Goal: Task Accomplishment & Management: Manage account settings

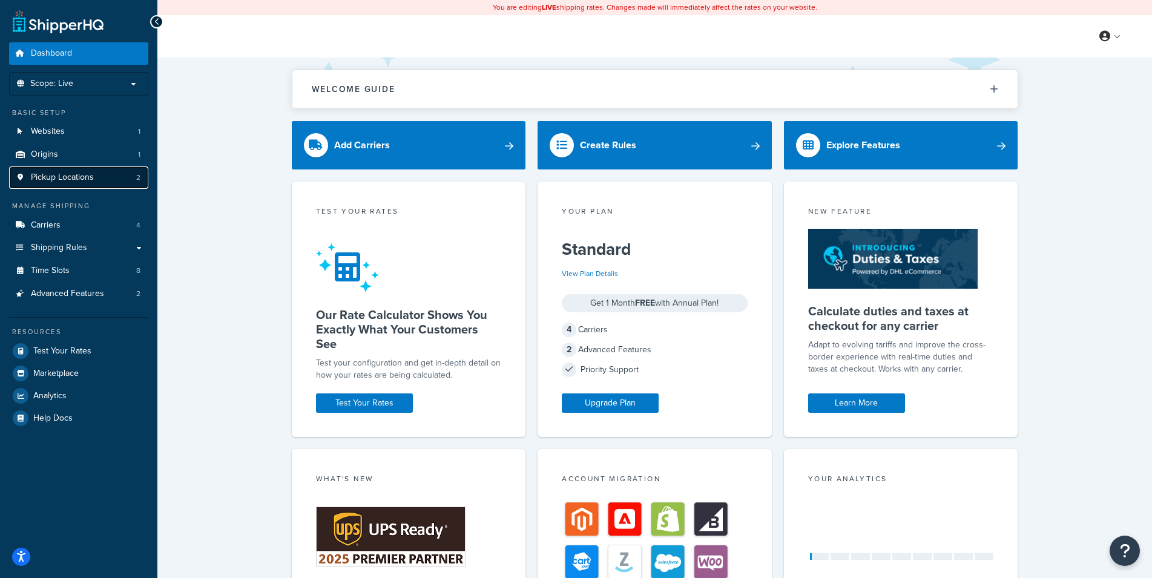
click at [73, 175] on span "Pickup Locations" at bounding box center [62, 178] width 63 height 10
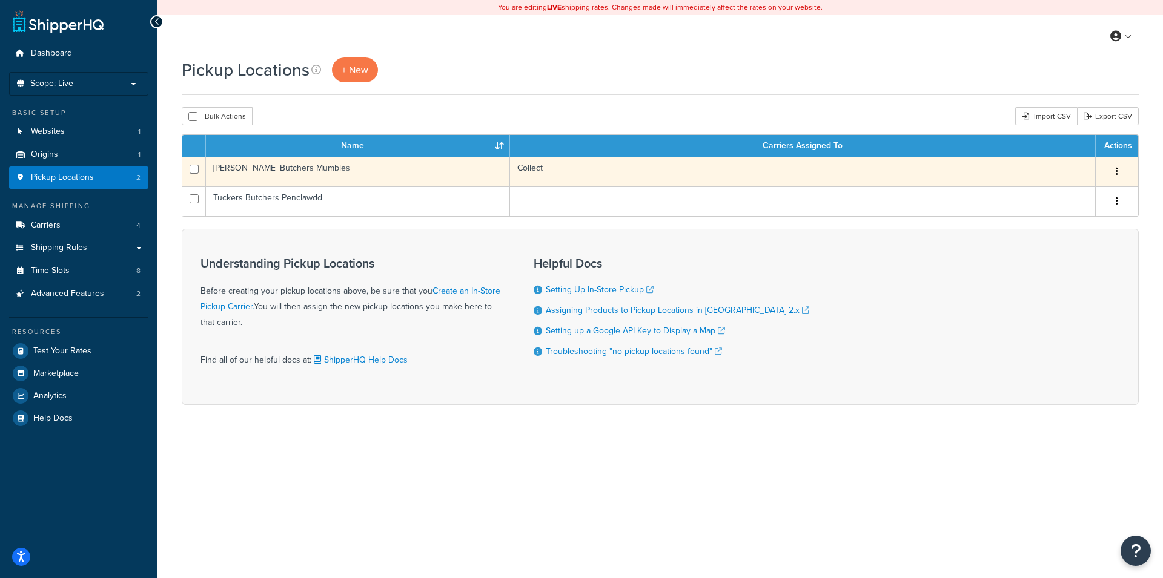
click at [787, 172] on td "Collect" at bounding box center [803, 172] width 586 height 30
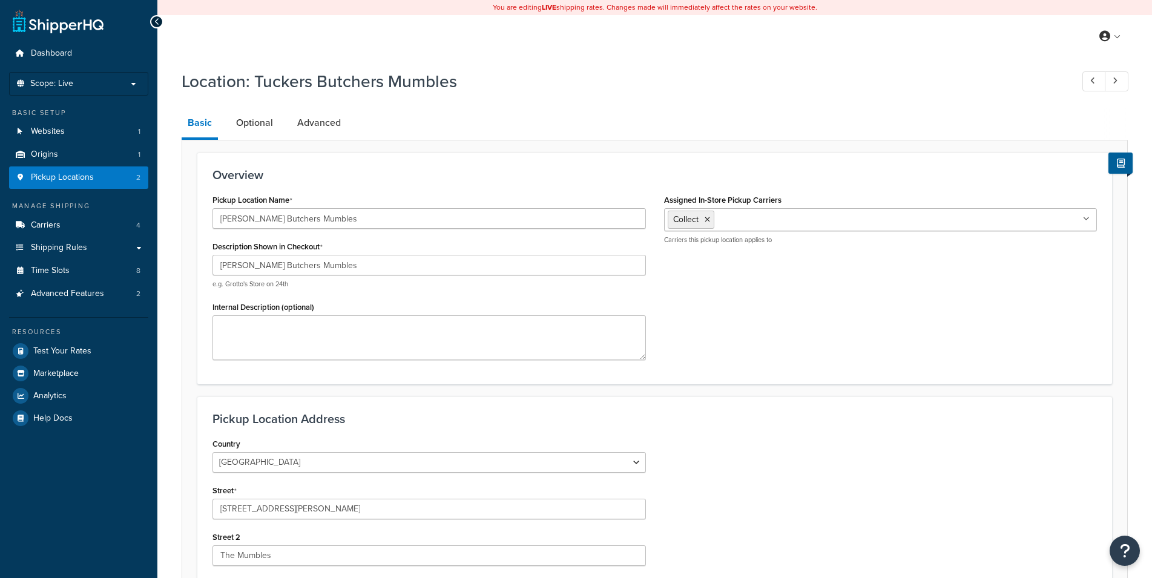
select select "1226"
click at [263, 134] on link "Optional" at bounding box center [254, 122] width 49 height 29
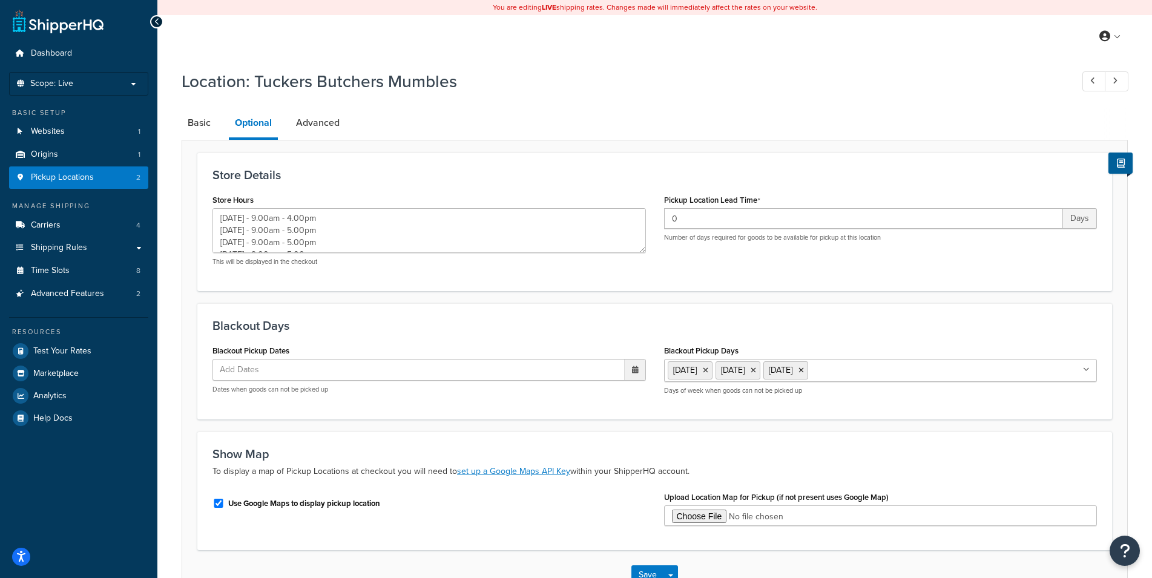
type textarea "Monday - 9.00am - 4.00pm Tuesday - 9.00am - 5.00pm Wednesday - 9.00am - 5.00pm …"
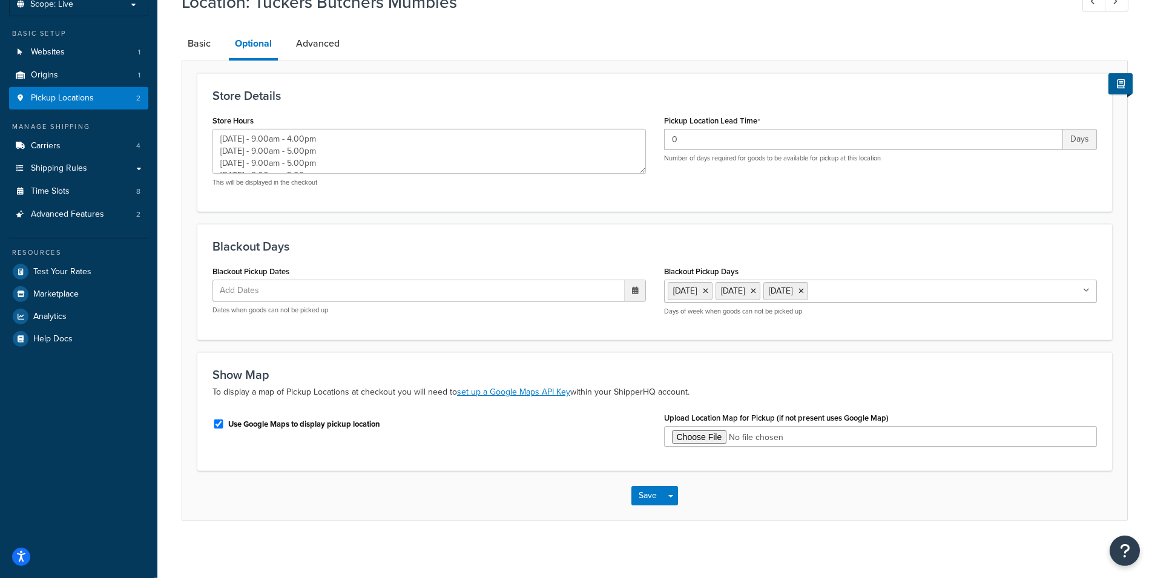
scroll to position [84, 0]
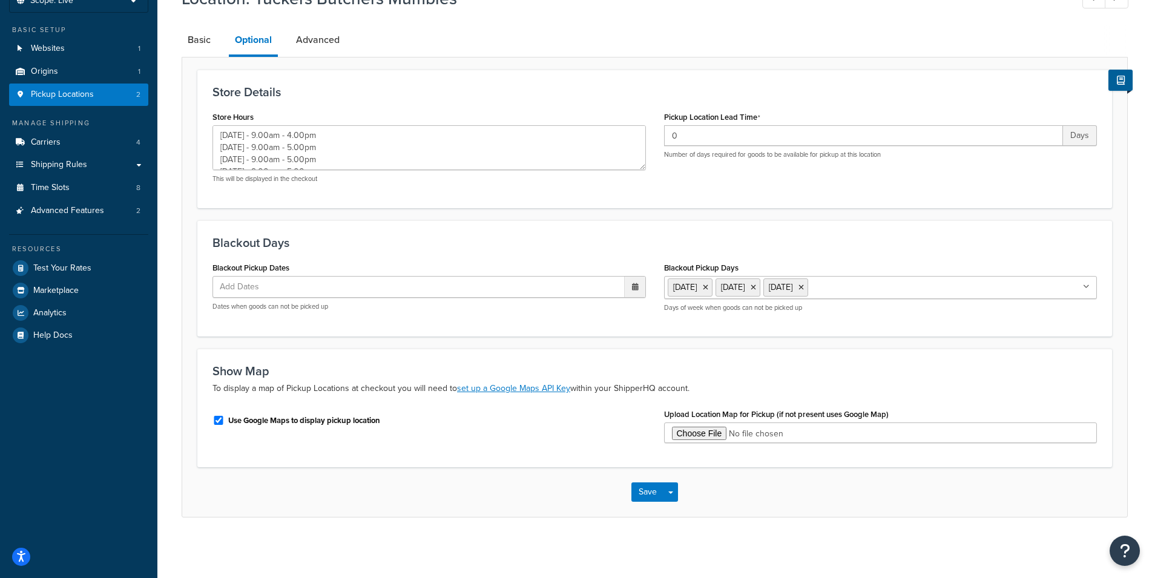
drag, startPoint x: 319, startPoint y: 49, endPoint x: 355, endPoint y: 70, distance: 41.2
click at [319, 49] on link "Advanced" at bounding box center [318, 39] width 56 height 29
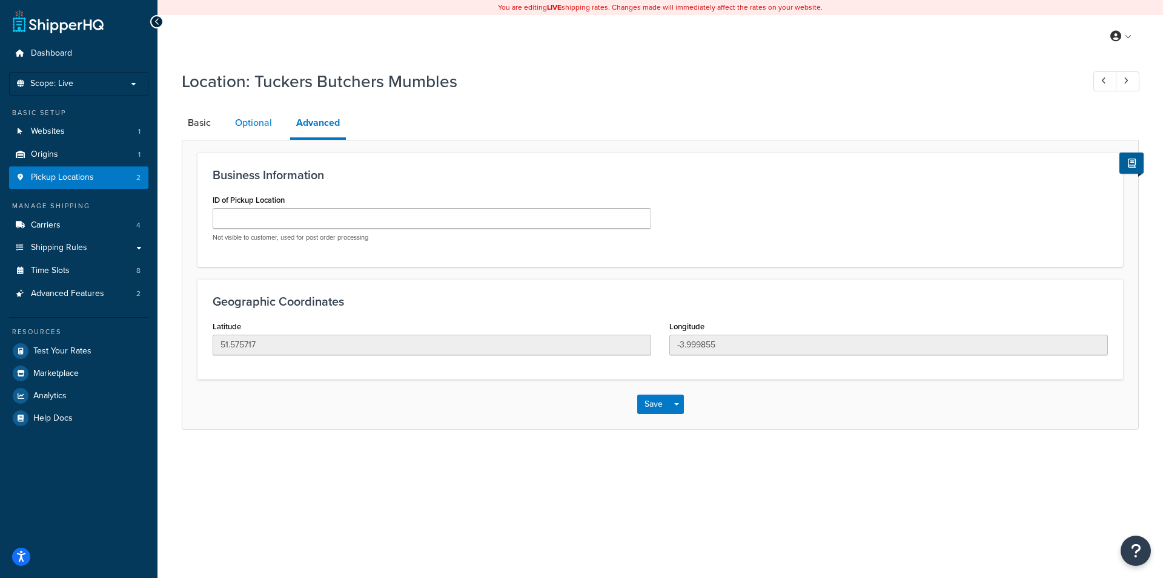
click at [241, 132] on link "Optional" at bounding box center [253, 122] width 49 height 29
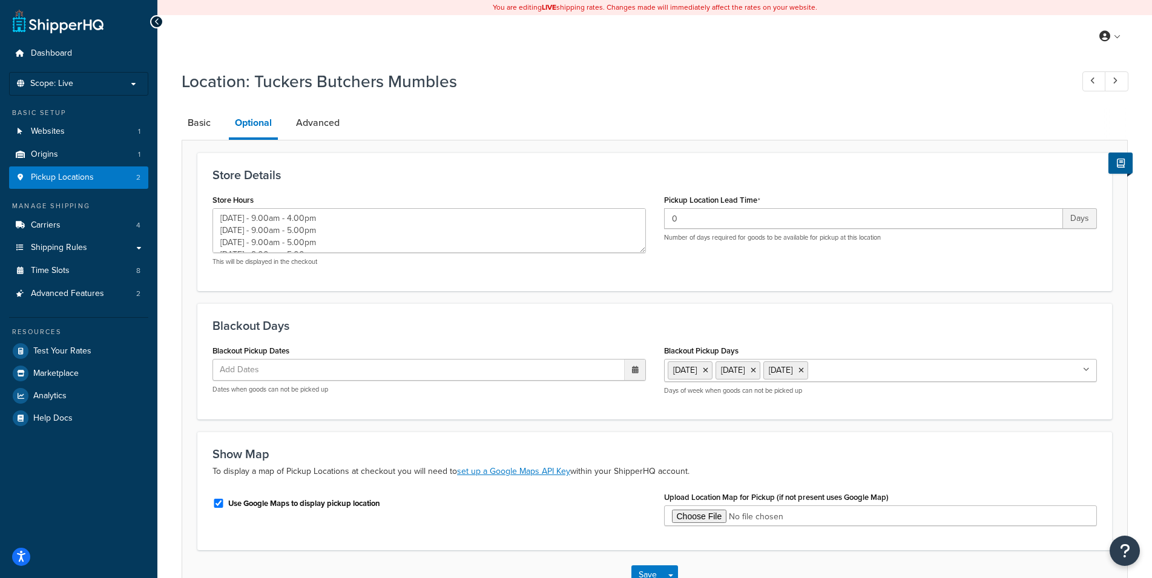
click at [308, 368] on ul "Add Dates" at bounding box center [430, 370] width 434 height 22
click at [76, 223] on link "Carriers 4" at bounding box center [78, 225] width 139 height 22
type textarea "Monday - 9.00am - 4.00pm Tuesday - 9.00am - 5.00pm Wednesday - 9.00am - 5.00pm …"
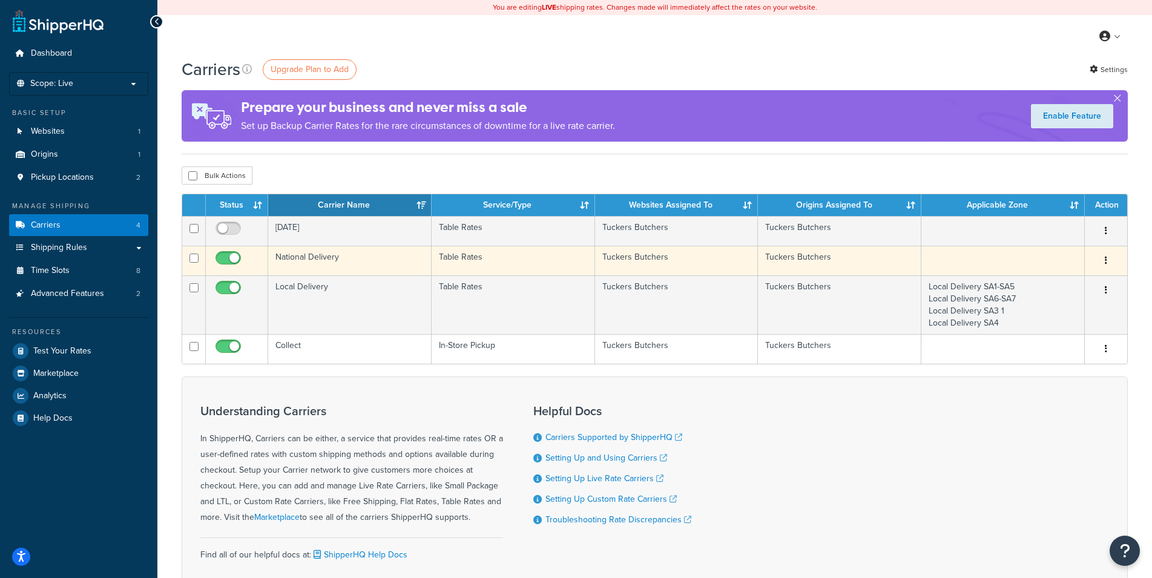
click at [412, 257] on td "National Delivery" at bounding box center [350, 261] width 164 height 30
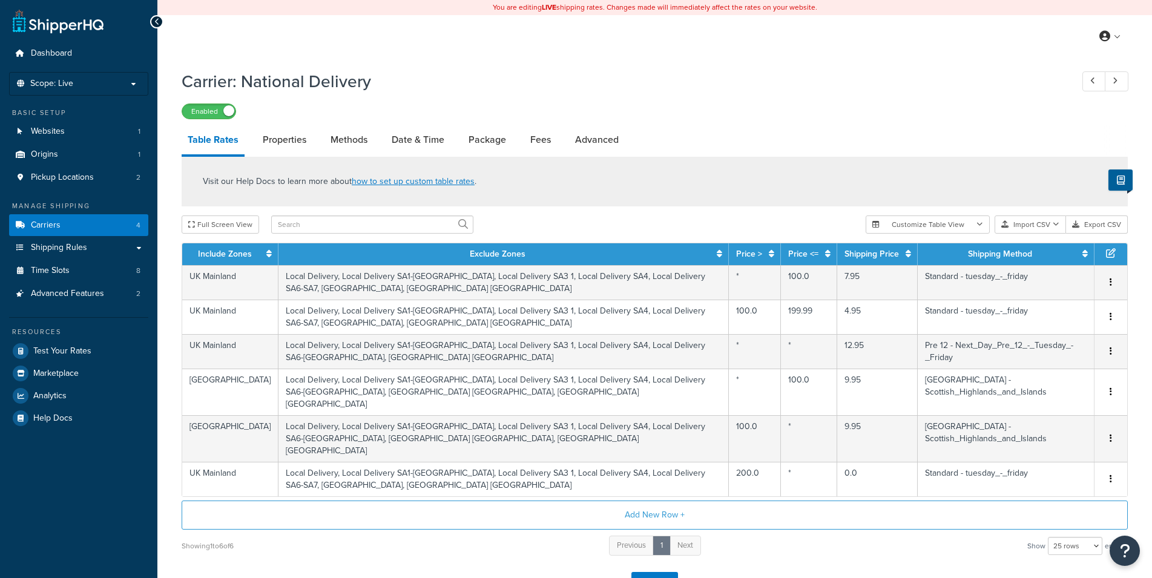
select select "25"
click at [409, 125] on div "Carrier: National Delivery Enabled Table Rates Properties Methods Date & Time P…" at bounding box center [655, 335] width 946 height 543
click at [413, 140] on link "Date & Time" at bounding box center [418, 139] width 65 height 29
select select "yMd"
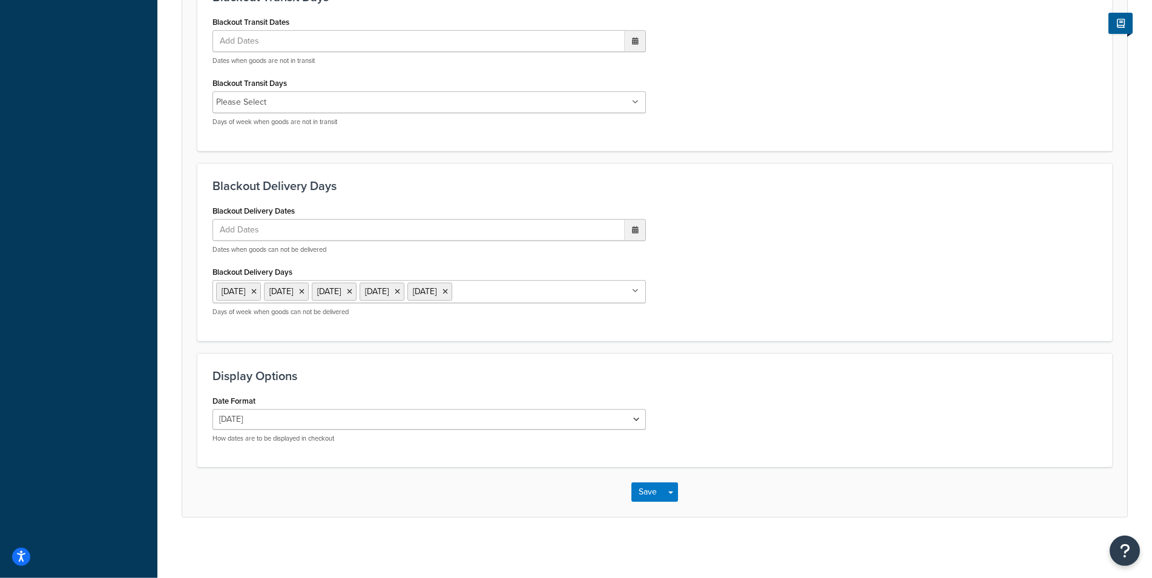
scroll to position [897, 0]
click at [378, 223] on ul "Add Dates" at bounding box center [430, 230] width 434 height 22
click at [572, 324] on td "15" at bounding box center [570, 327] width 21 height 18
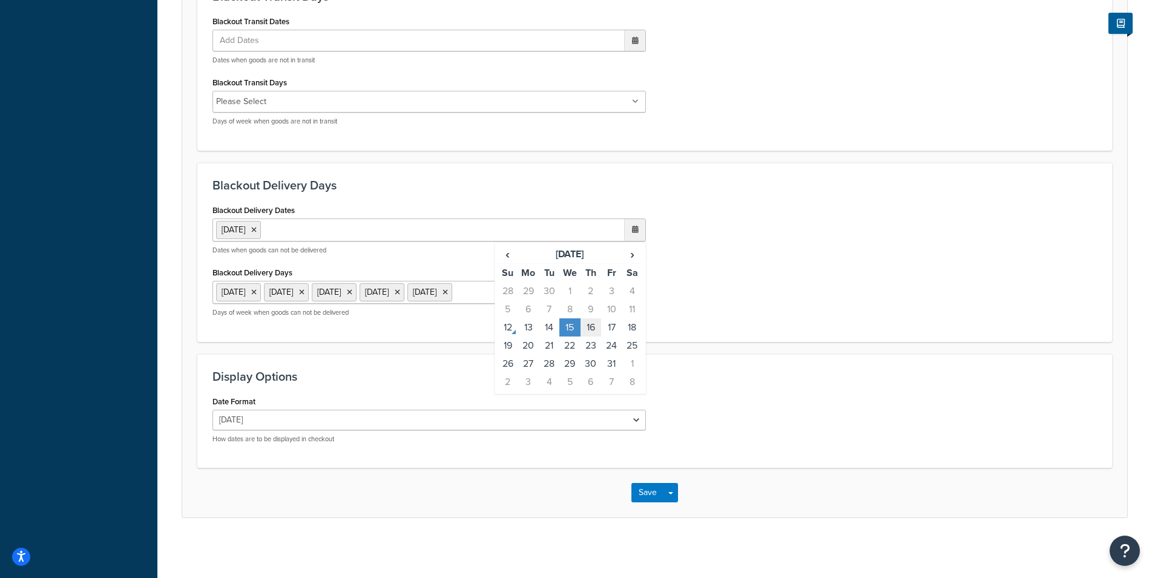
click at [589, 323] on td "16" at bounding box center [591, 328] width 21 height 18
click at [609, 325] on td "17" at bounding box center [611, 328] width 21 height 18
click at [630, 322] on td "18" at bounding box center [632, 328] width 21 height 18
click at [639, 490] on button "Save" at bounding box center [648, 492] width 33 height 19
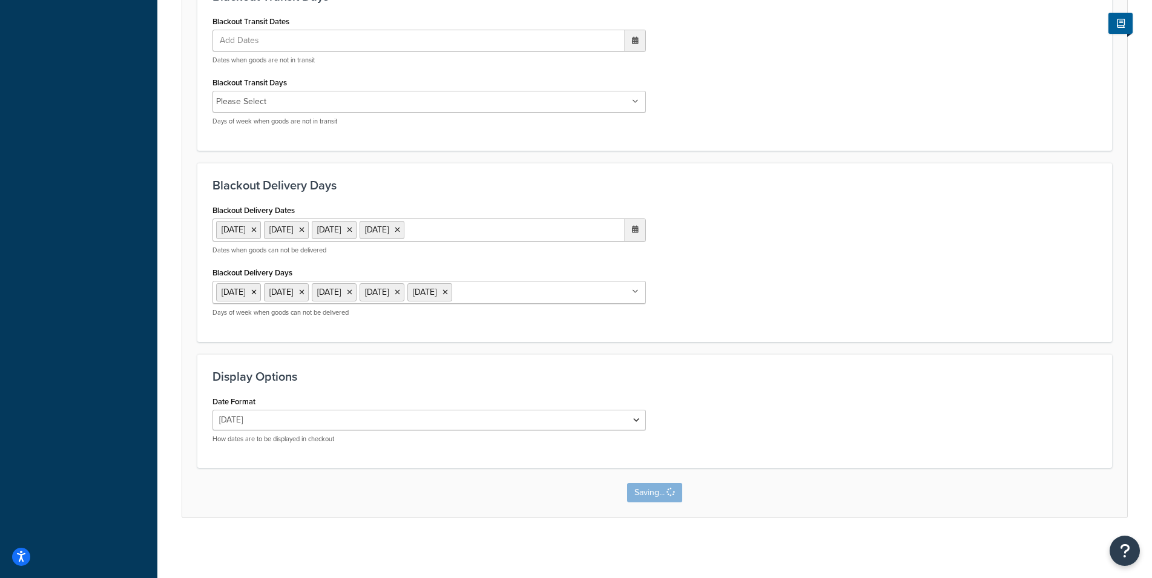
scroll to position [0, 0]
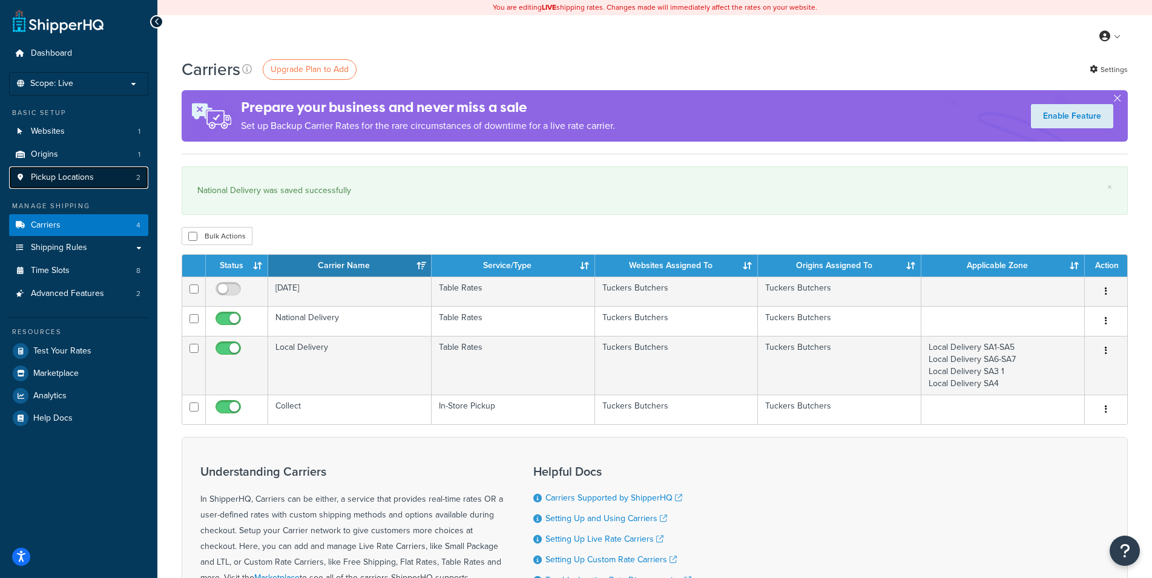
click at [71, 176] on span "Pickup Locations" at bounding box center [62, 178] width 63 height 10
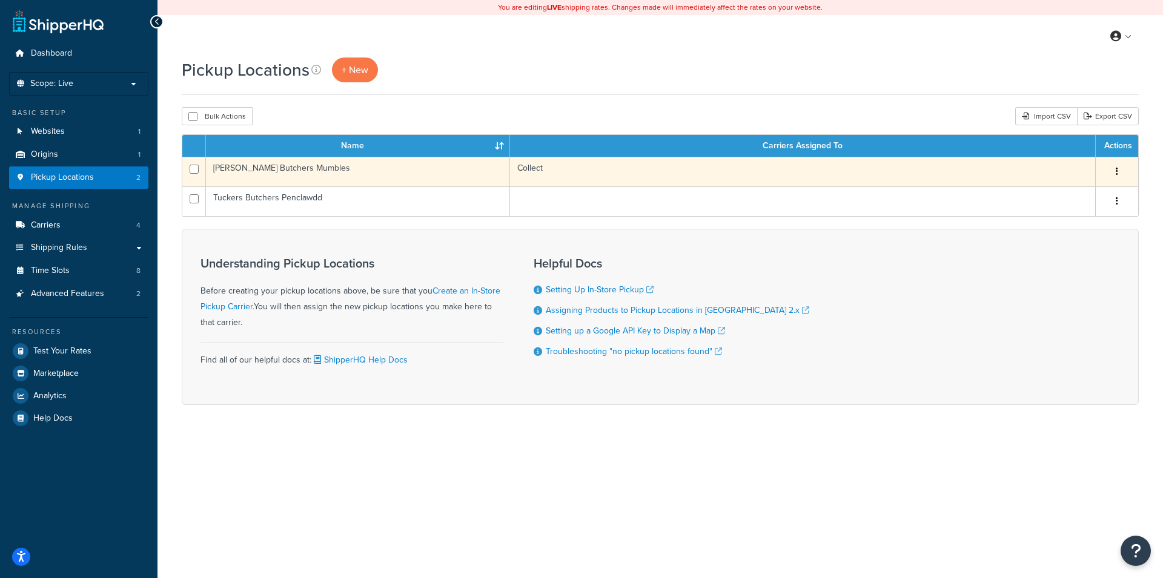
click at [475, 168] on td "[PERSON_NAME] Butchers Mumbles" at bounding box center [358, 172] width 304 height 30
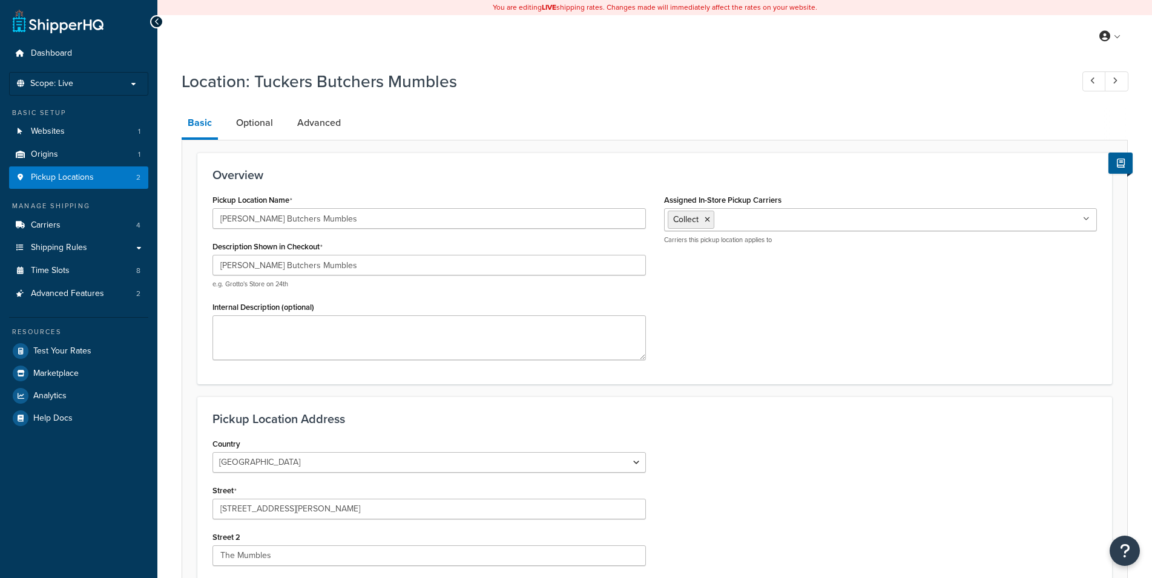
select select "1226"
click at [226, 122] on li "Basic" at bounding box center [206, 123] width 48 height 31
click at [237, 124] on link "Optional" at bounding box center [254, 122] width 49 height 29
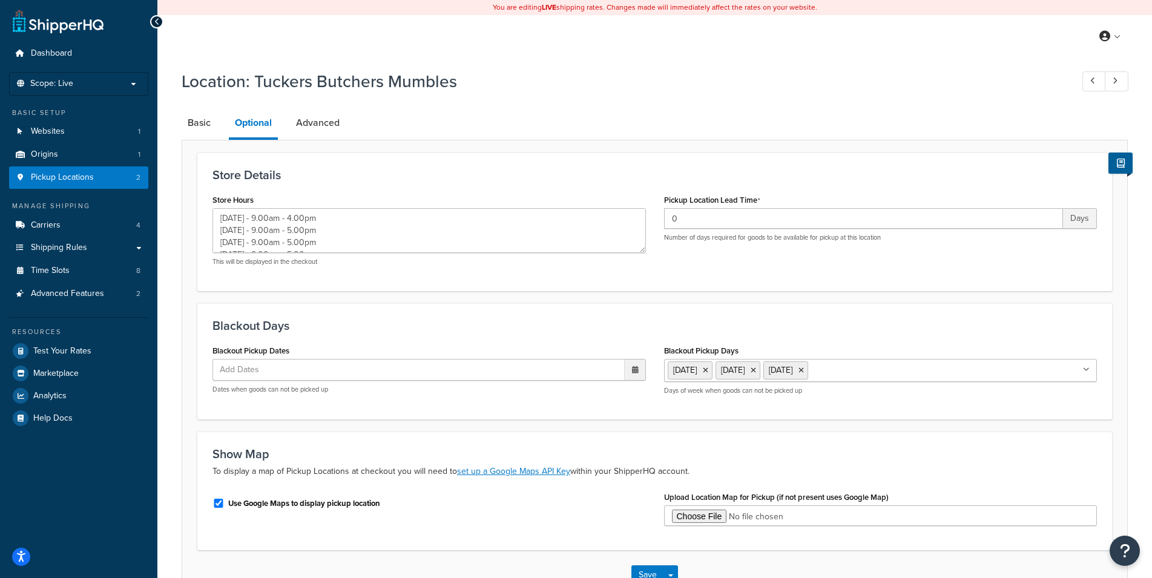
click at [378, 374] on ul "Add Dates" at bounding box center [430, 370] width 434 height 22
click at [571, 465] on td "15" at bounding box center [570, 467] width 21 height 18
click at [589, 465] on td "16" at bounding box center [591, 468] width 21 height 18
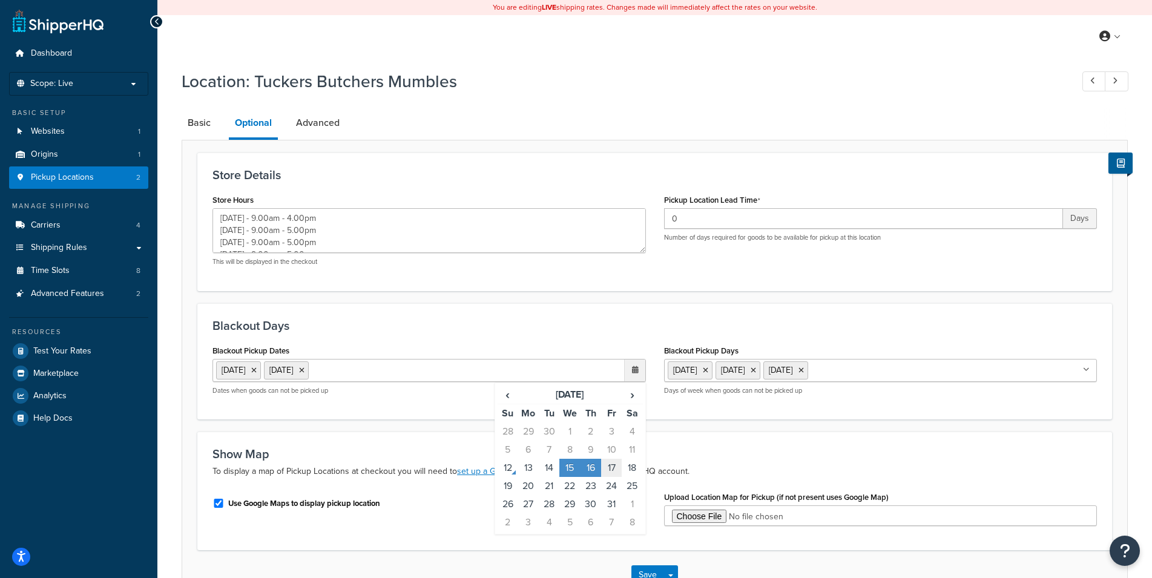
click at [606, 463] on td "17" at bounding box center [611, 468] width 21 height 18
click at [639, 469] on td "18" at bounding box center [632, 468] width 21 height 18
click at [654, 571] on button "Save" at bounding box center [648, 575] width 33 height 19
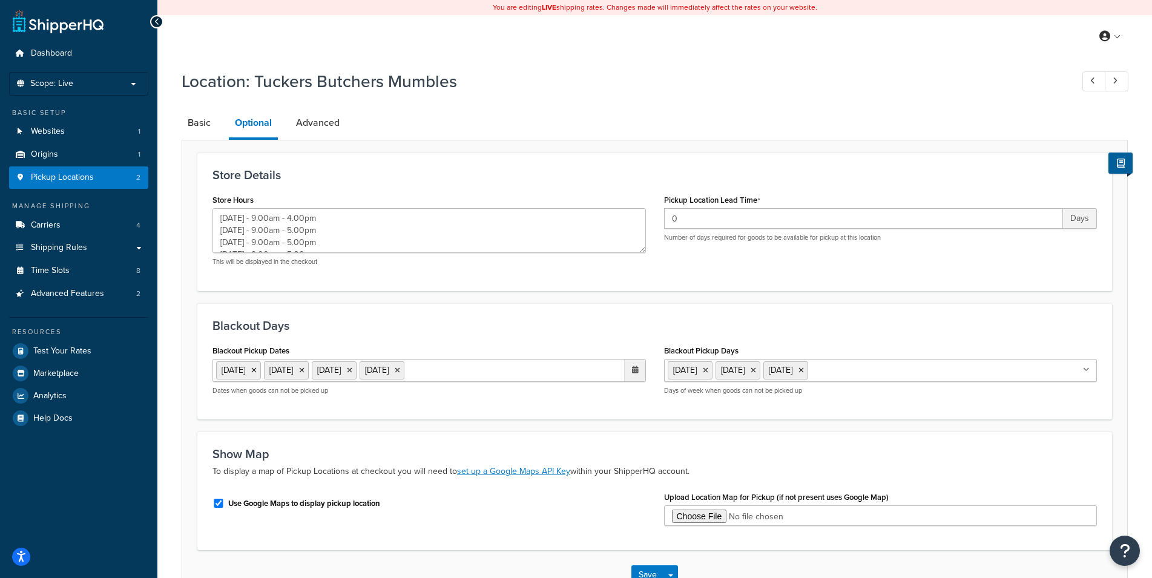
type textarea "Monday - 9.00am - 4.00pm Tuesday - 9.00am - 5.00pm Wednesday - 9.00am - 5.00pm …"
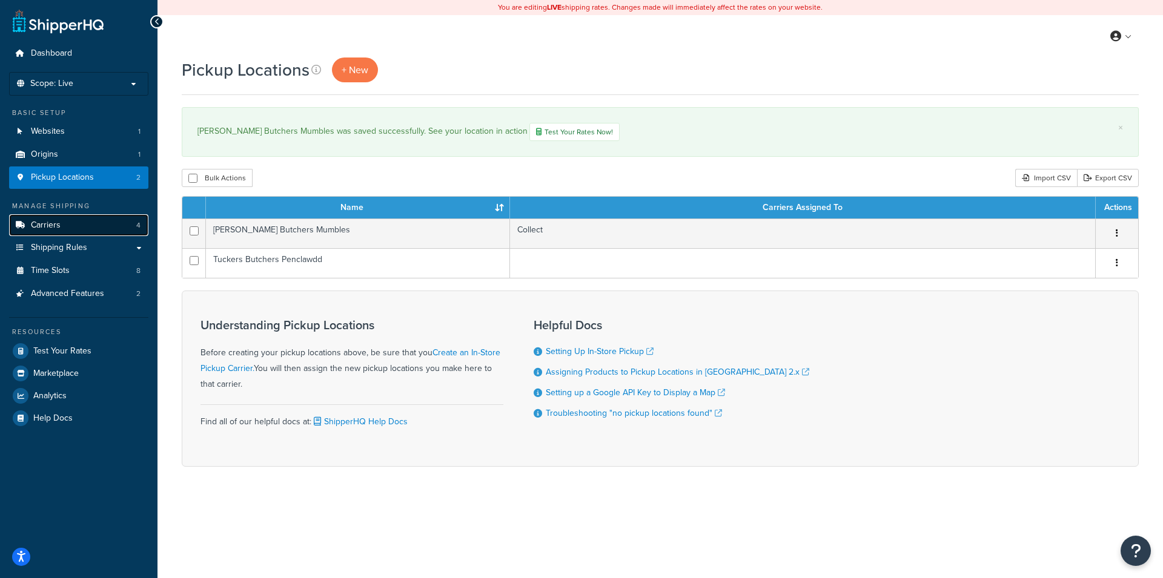
click at [85, 225] on link "Carriers 4" at bounding box center [78, 225] width 139 height 22
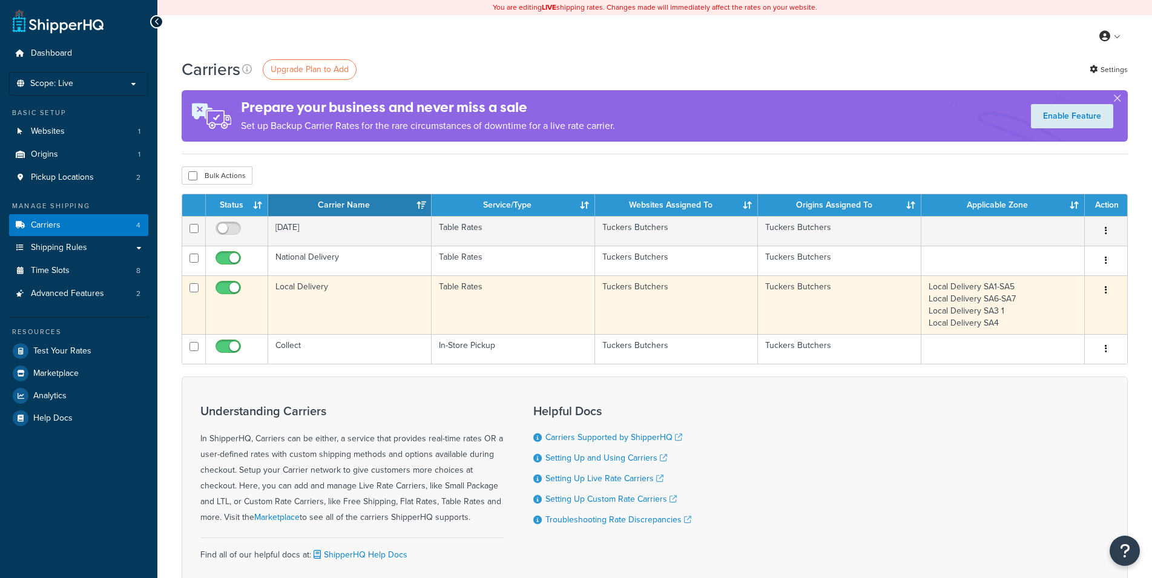
click at [412, 296] on td "Local Delivery" at bounding box center [350, 305] width 164 height 59
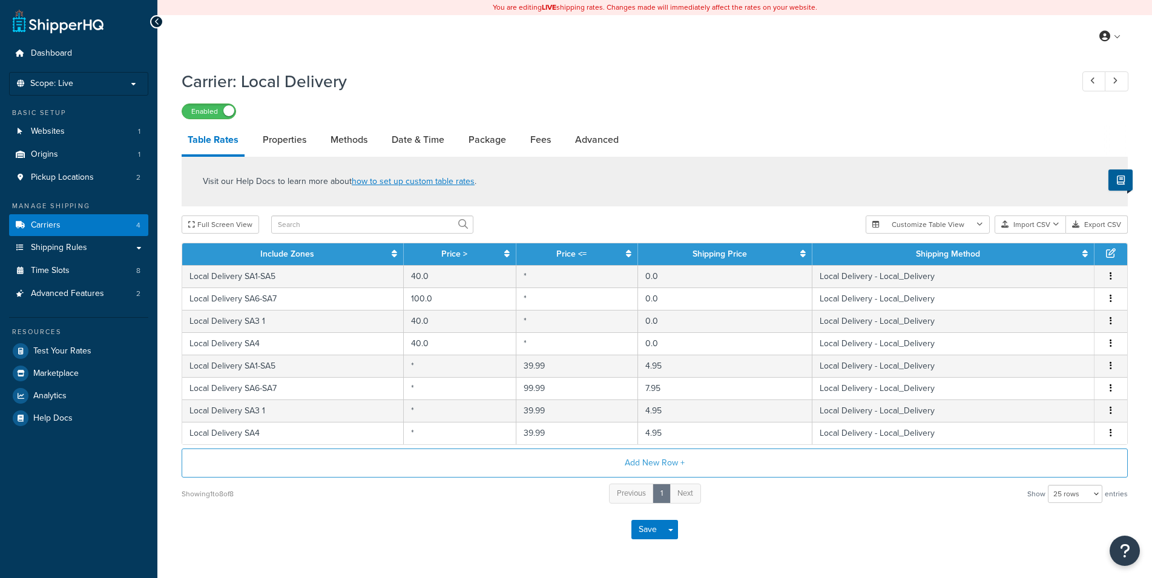
select select "25"
click at [423, 140] on link "Date & Time" at bounding box center [418, 139] width 65 height 29
select select "yMMMEd"
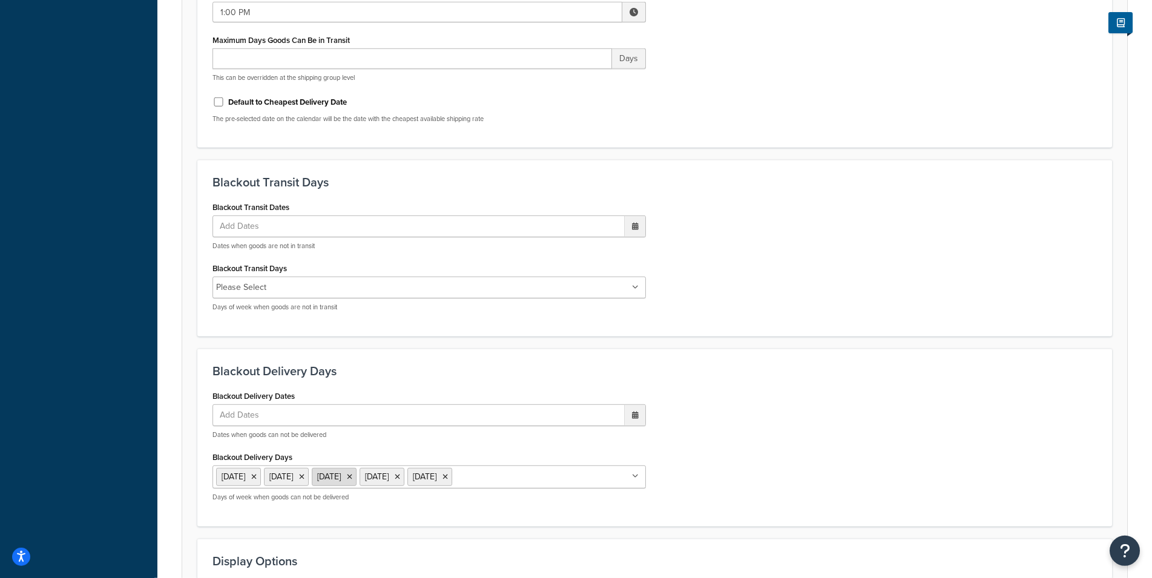
scroll to position [741, 0]
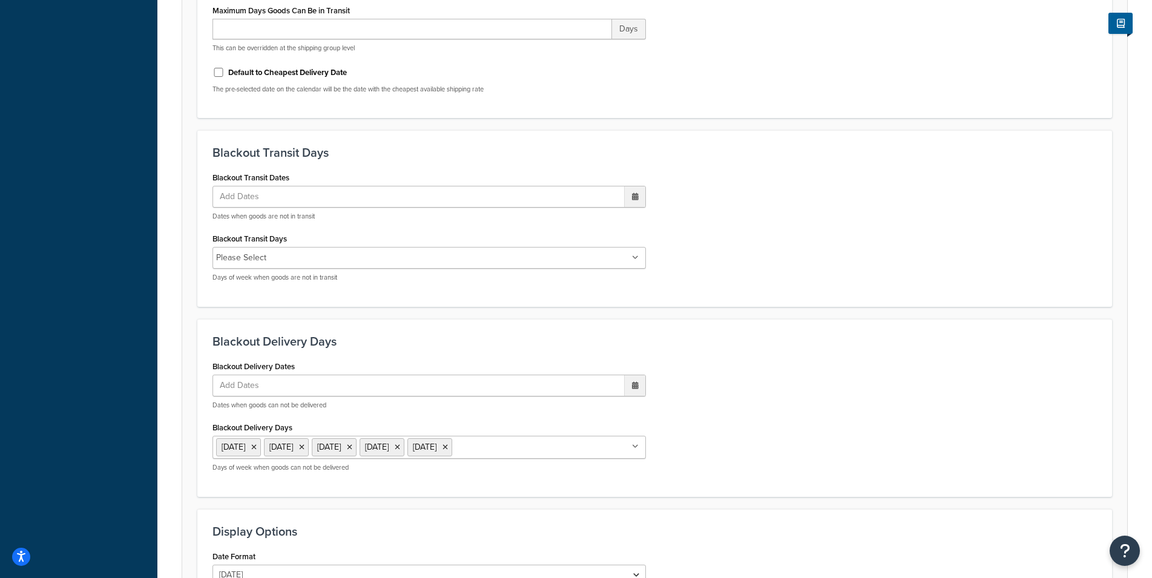
click at [349, 387] on ul "Add Dates" at bounding box center [430, 386] width 434 height 22
click at [572, 484] on td "15" at bounding box center [570, 483] width 21 height 18
click at [592, 484] on td "16" at bounding box center [591, 484] width 21 height 18
click at [609, 485] on td "17" at bounding box center [611, 484] width 21 height 18
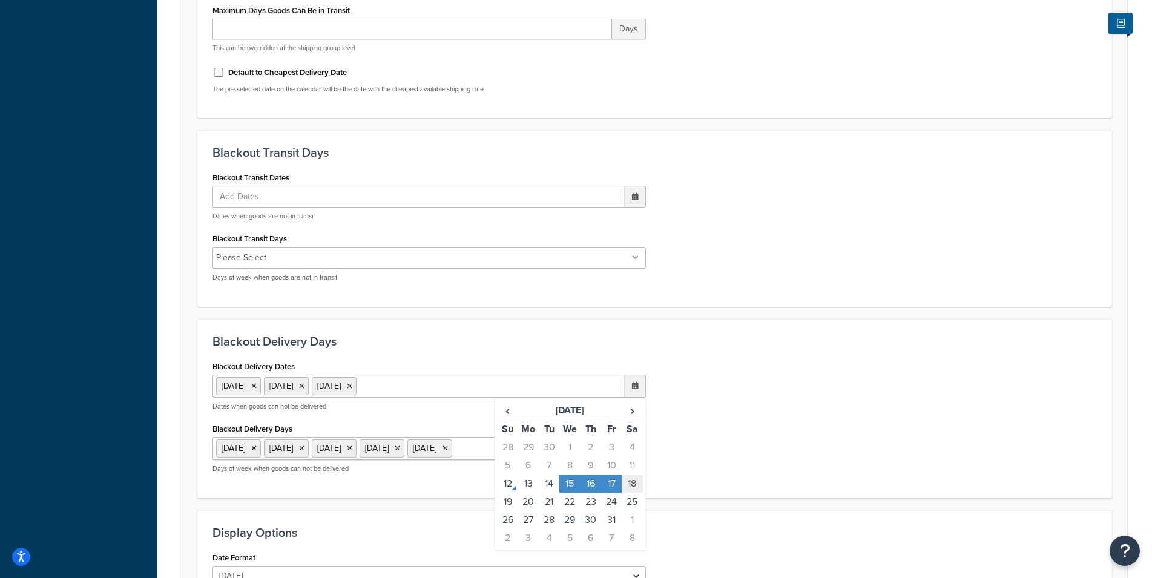
click at [635, 484] on td "18" at bounding box center [632, 484] width 21 height 18
click at [702, 477] on div "Blackout Delivery Dates 15 Oct 2025 16 Oct 2025 17 Oct 2025 18 Oct 2025 ‹ Octob…" at bounding box center [654, 420] width 903 height 125
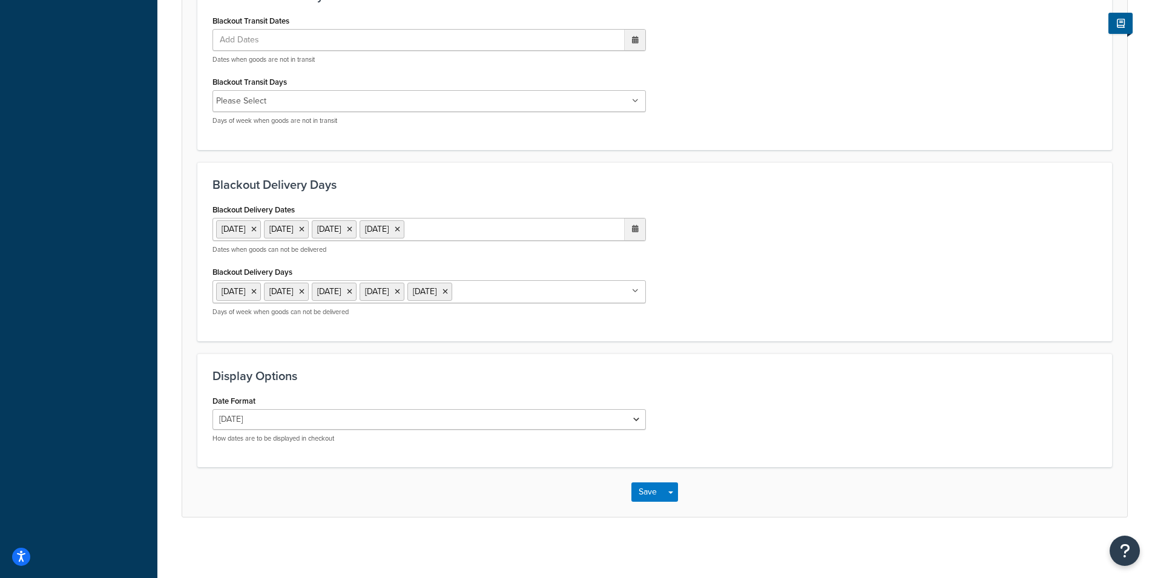
click at [630, 493] on div "Save Save Dropdown Save and Edit" at bounding box center [654, 492] width 945 height 50
click at [636, 491] on button "Save" at bounding box center [648, 492] width 33 height 19
